Goal: Information Seeking & Learning: Learn about a topic

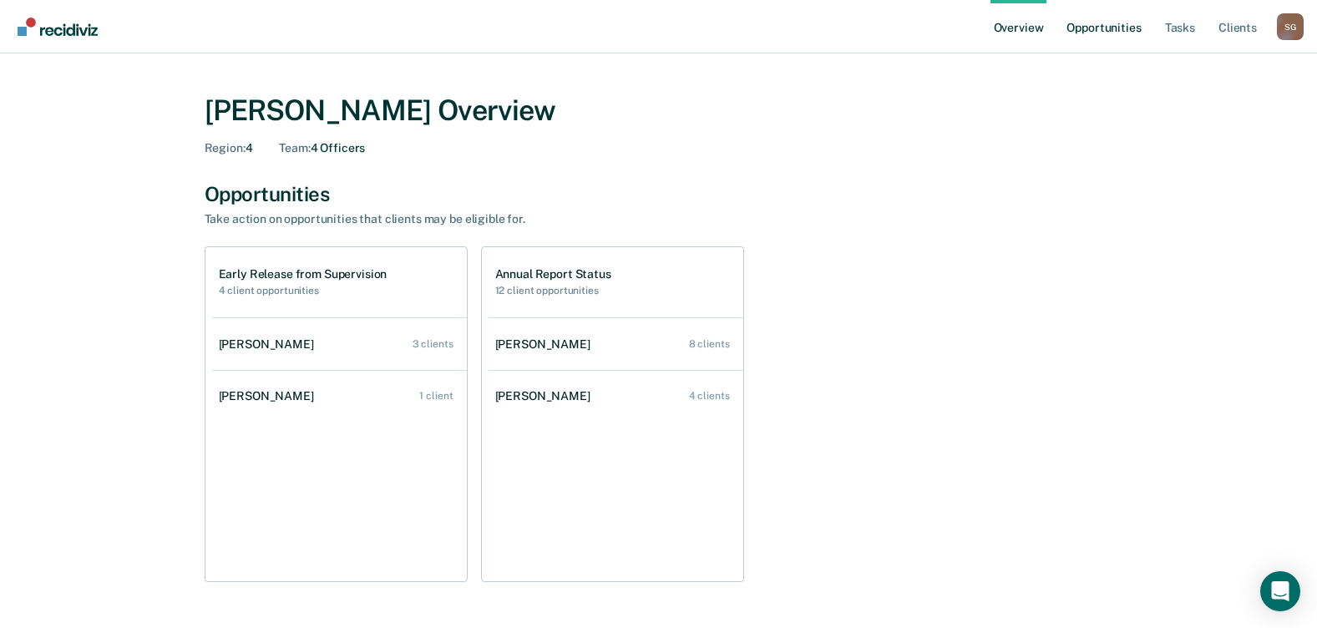
click at [1087, 39] on link "Opportunities" at bounding box center [1103, 26] width 81 height 53
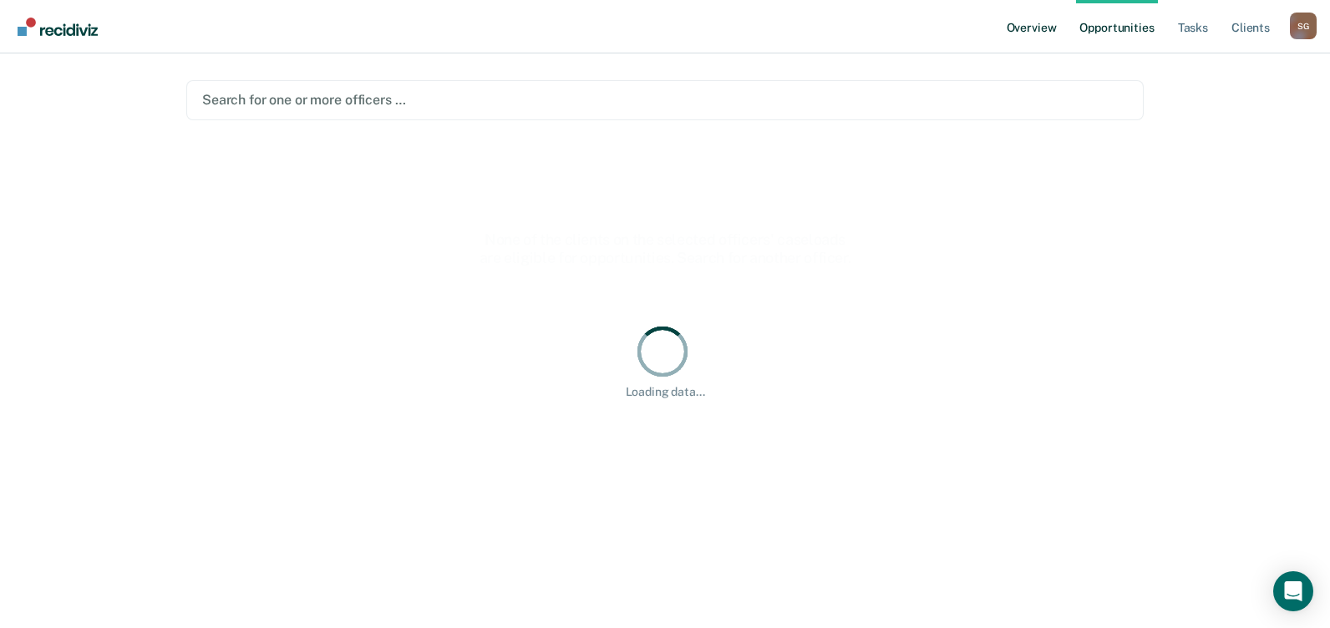
click at [1038, 23] on link "Overview" at bounding box center [1031, 26] width 57 height 53
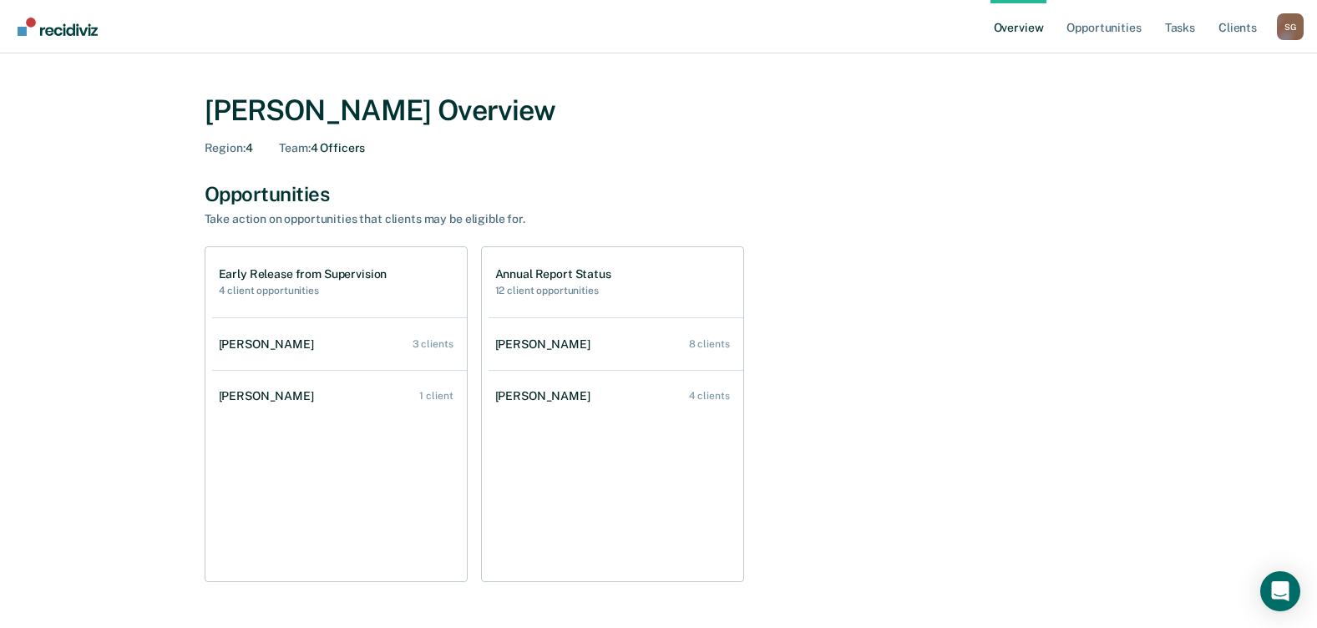
click at [1291, 25] on div "S G" at bounding box center [1290, 26] width 27 height 27
drag, startPoint x: 1063, startPoint y: 182, endPoint x: 1162, endPoint y: 70, distance: 149.2
click at [1067, 175] on div "[PERSON_NAME] Overview Region : 4 Team : 4 Officers Opportunities Take action o…" at bounding box center [659, 569] width 1002 height 990
click at [1167, 25] on link "Tasks" at bounding box center [1180, 26] width 37 height 53
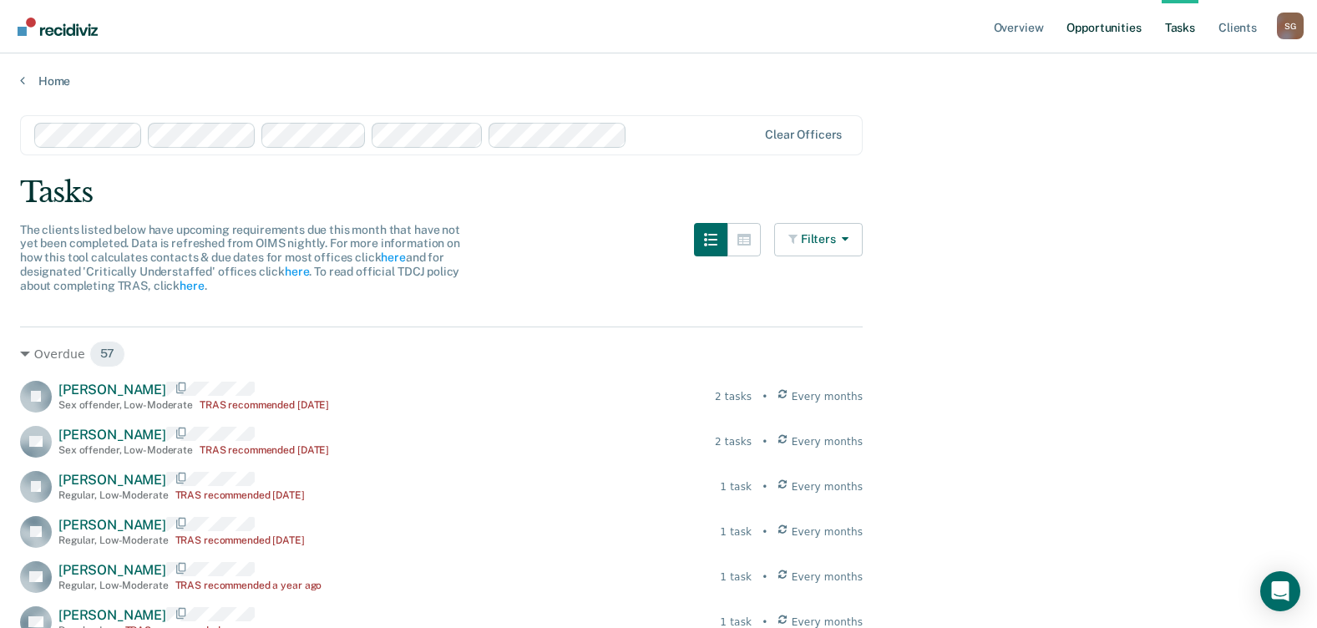
click at [1080, 33] on link "Opportunities" at bounding box center [1103, 26] width 81 height 53
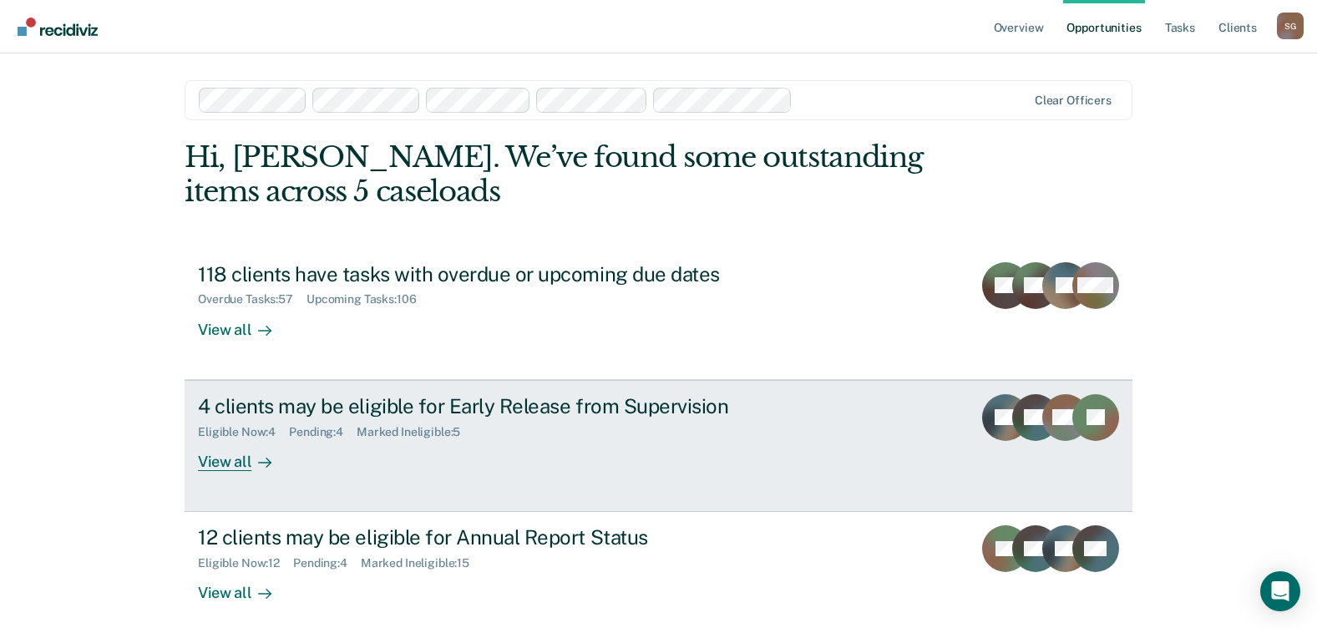
scroll to position [82, 0]
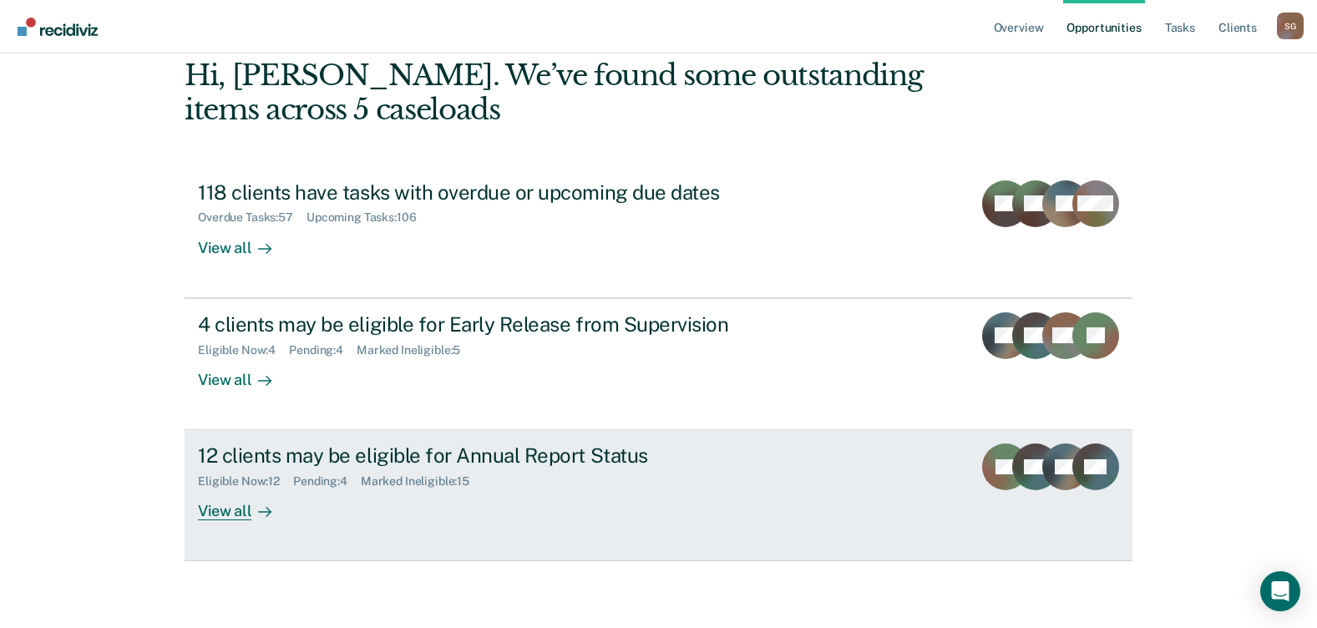
click at [205, 513] on div "View all" at bounding box center [245, 505] width 94 height 33
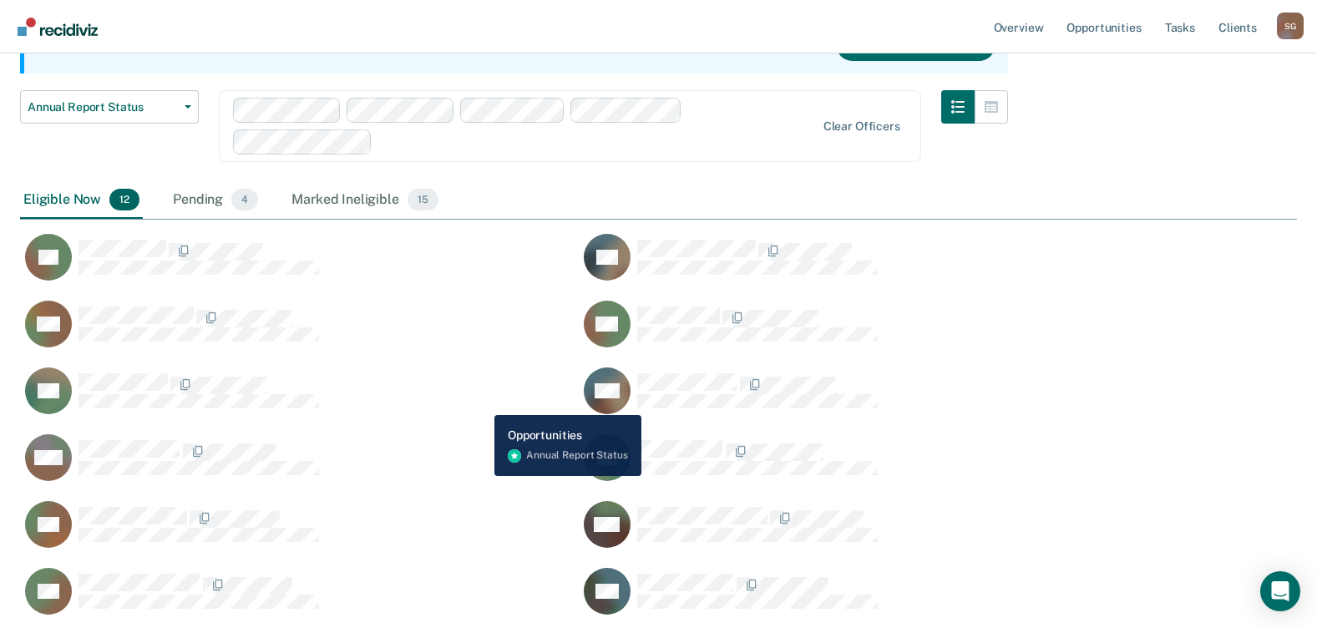
scroll to position [150, 0]
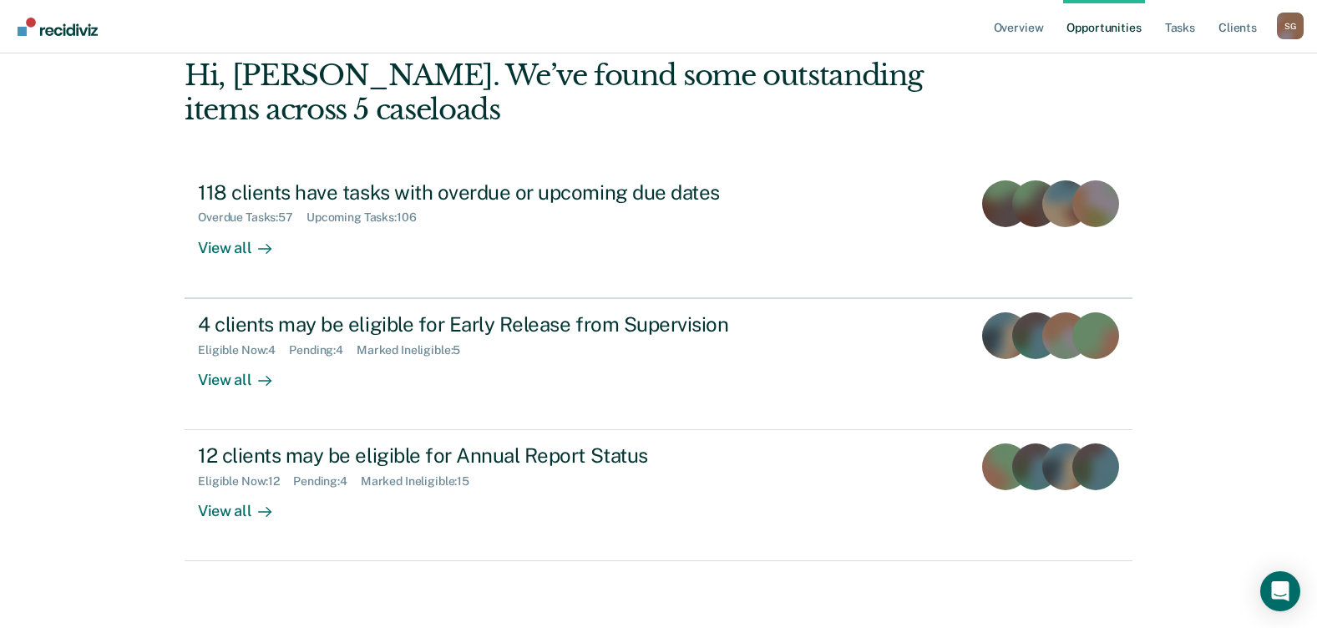
scroll to position [82, 0]
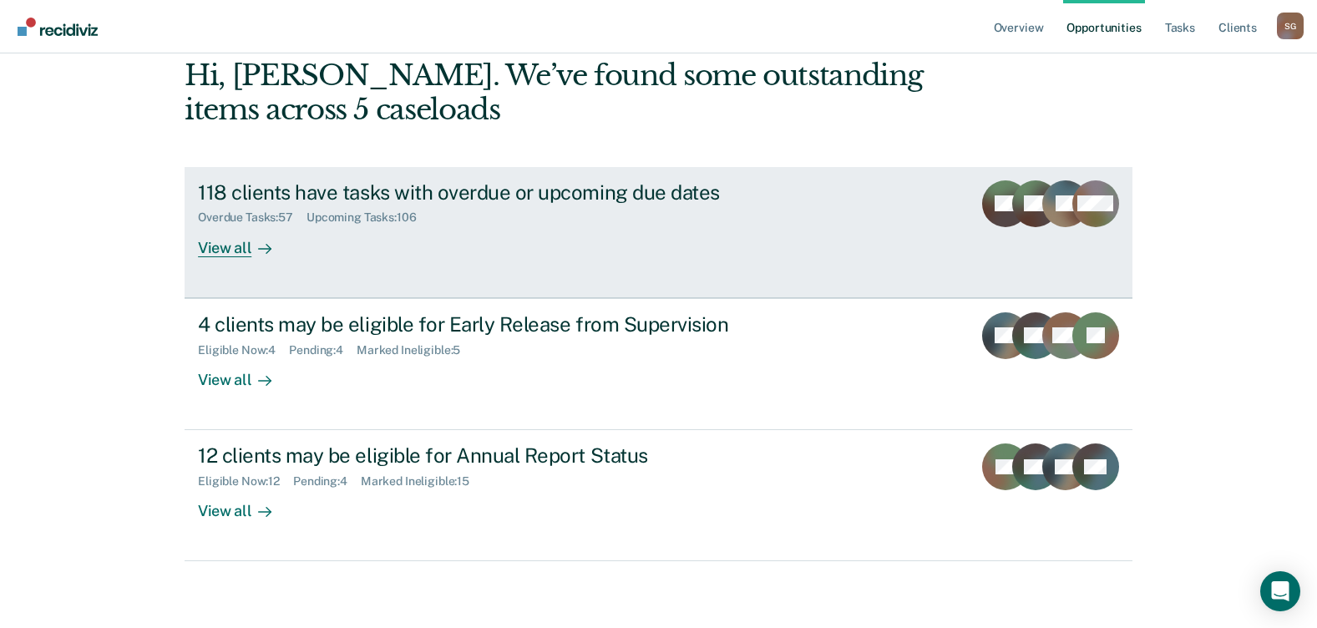
click at [227, 248] on div "View all" at bounding box center [245, 241] width 94 height 33
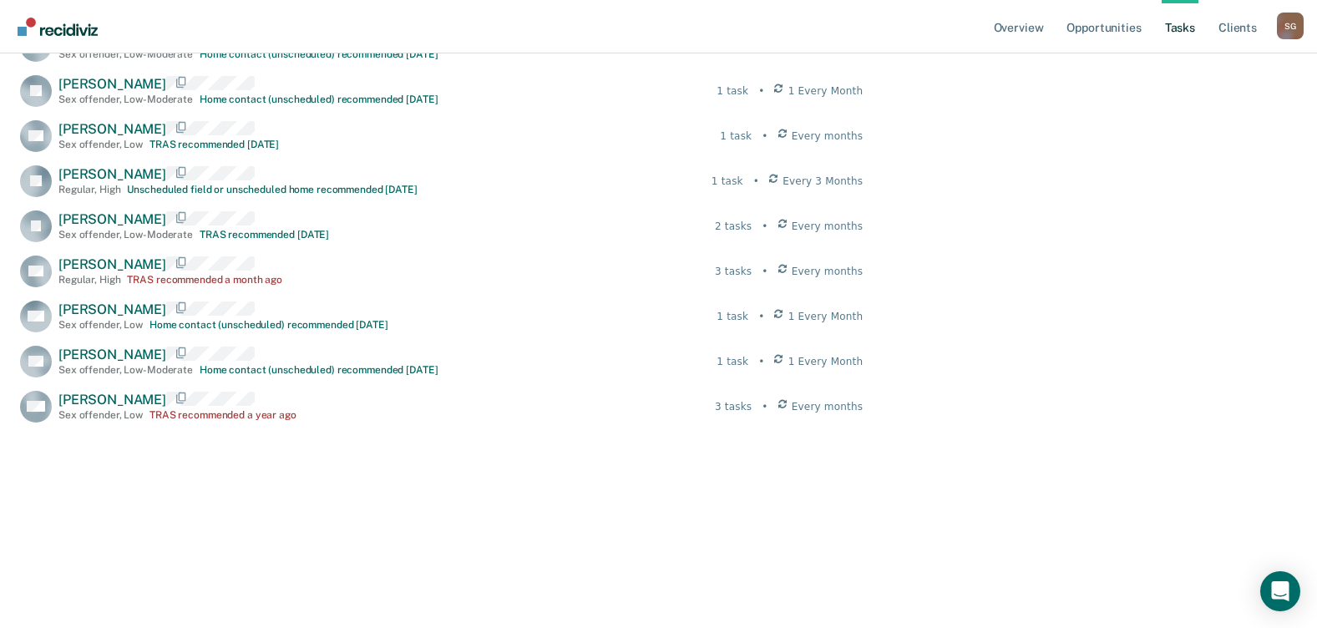
scroll to position [6497, 0]
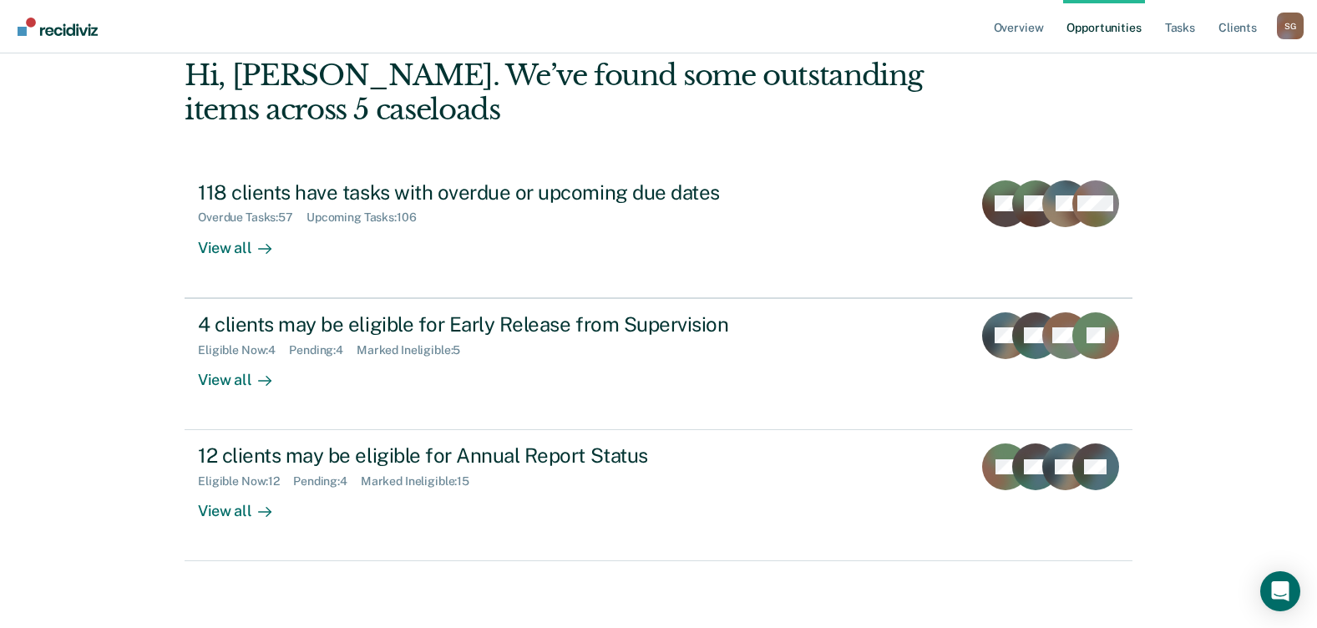
scroll to position [82, 0]
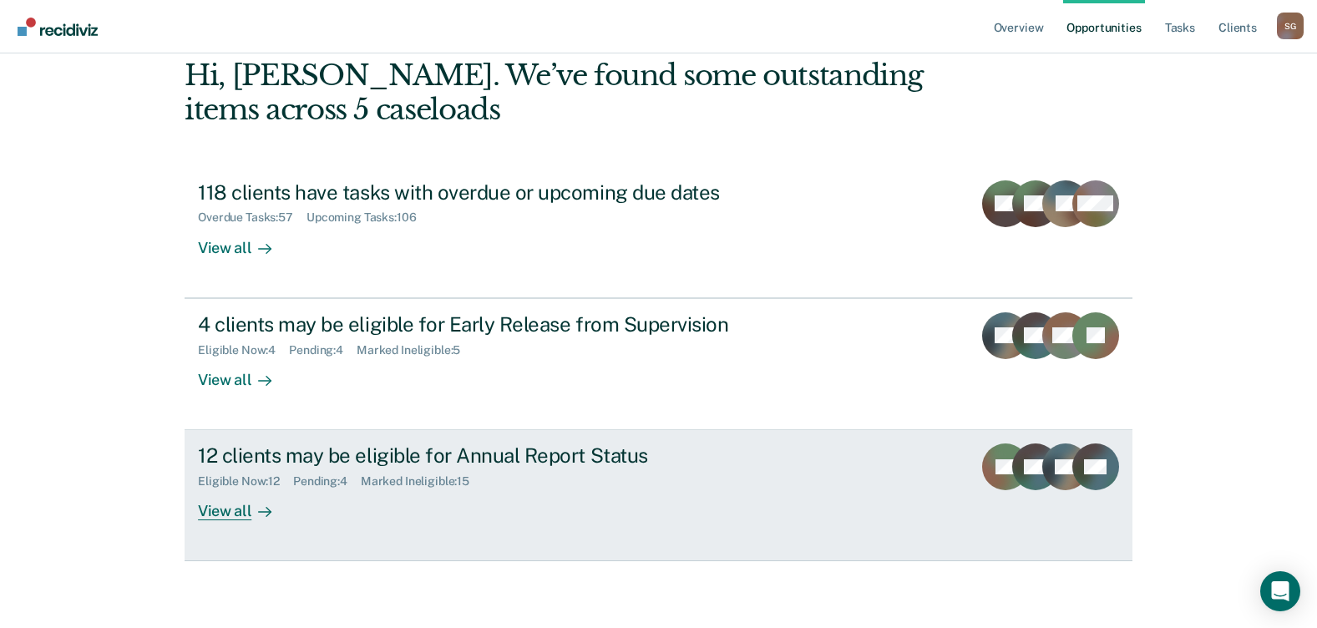
click at [236, 510] on div "View all" at bounding box center [245, 505] width 94 height 33
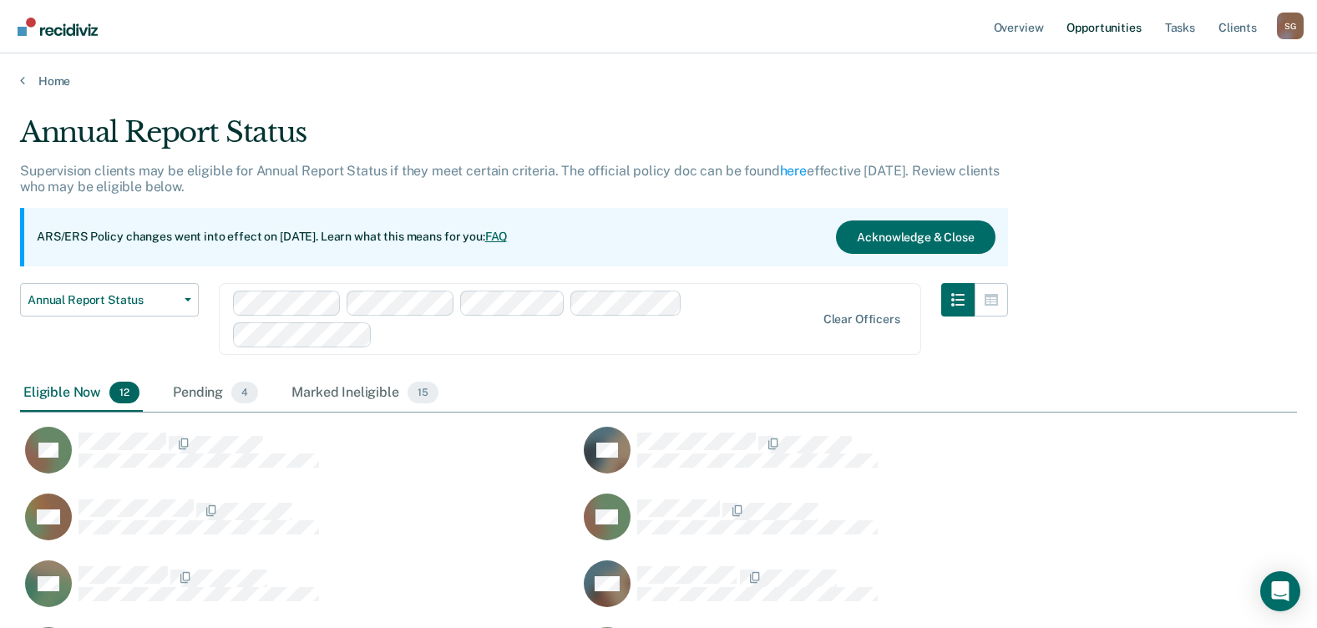
click at [1125, 23] on link "Opportunities" at bounding box center [1103, 26] width 81 height 53
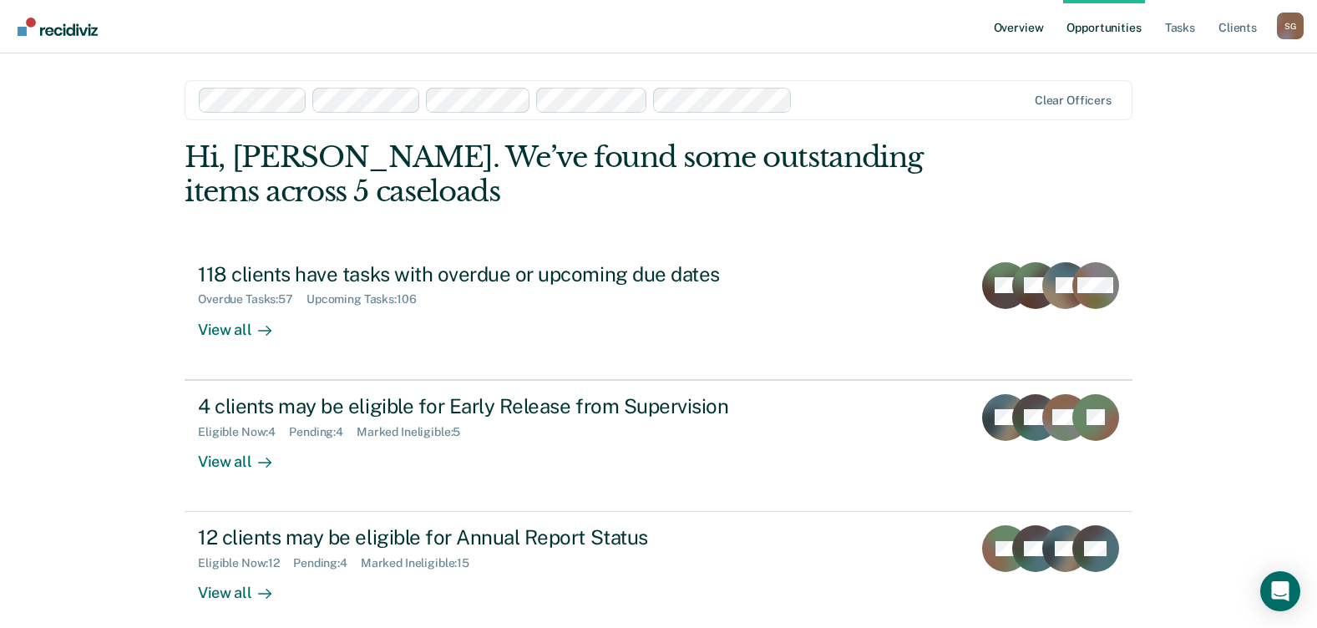
click at [1019, 30] on link "Overview" at bounding box center [1019, 26] width 57 height 53
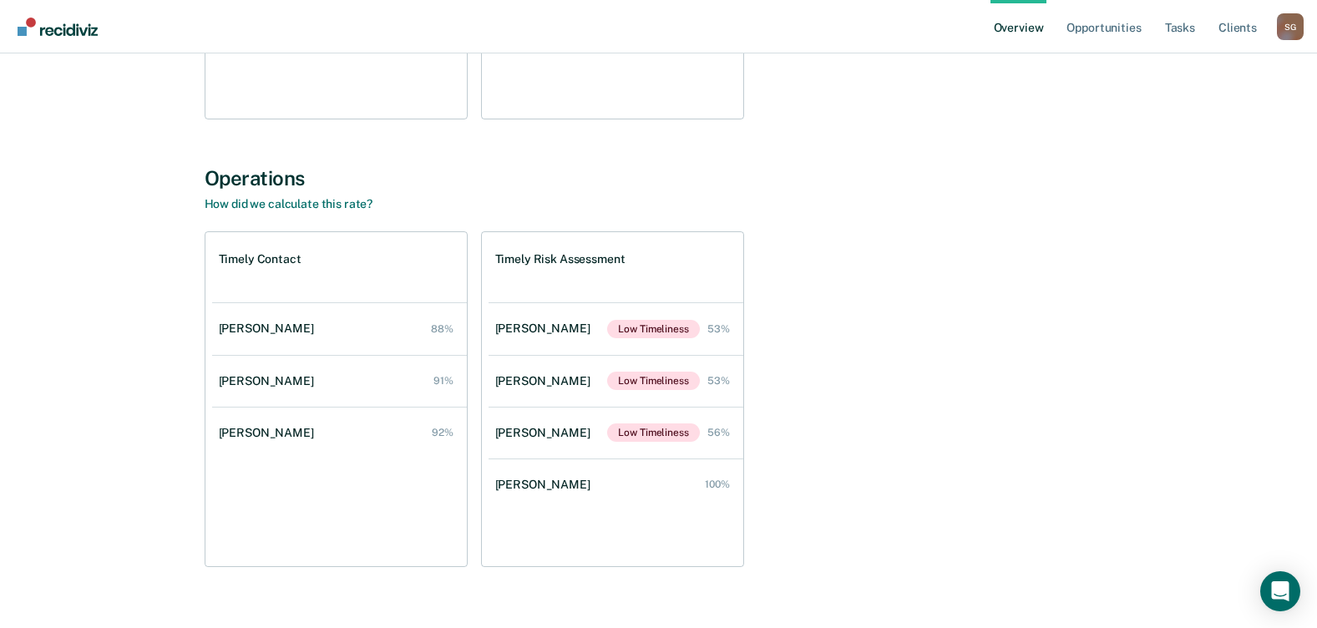
scroll to position [489, 0]
